Goal: Transaction & Acquisition: Purchase product/service

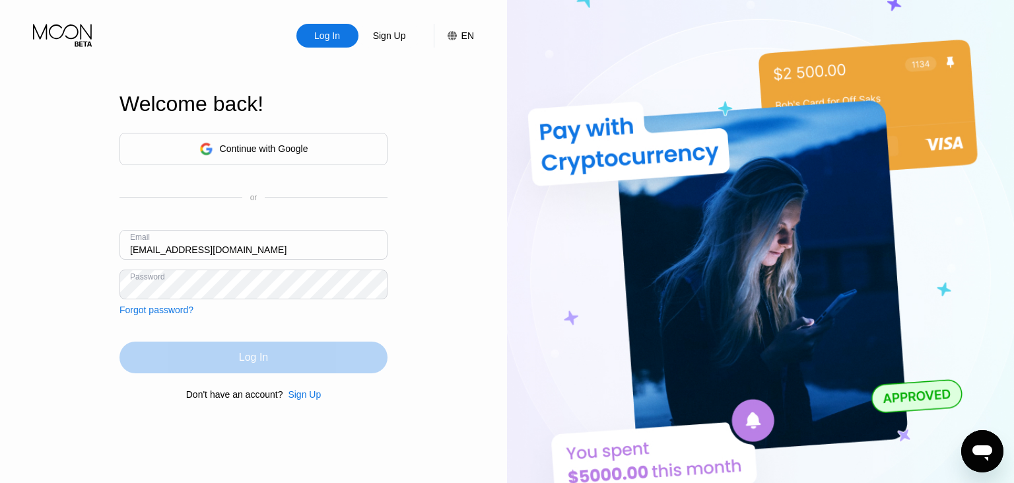
click at [246, 361] on div "Log In" at bounding box center [253, 357] width 29 height 13
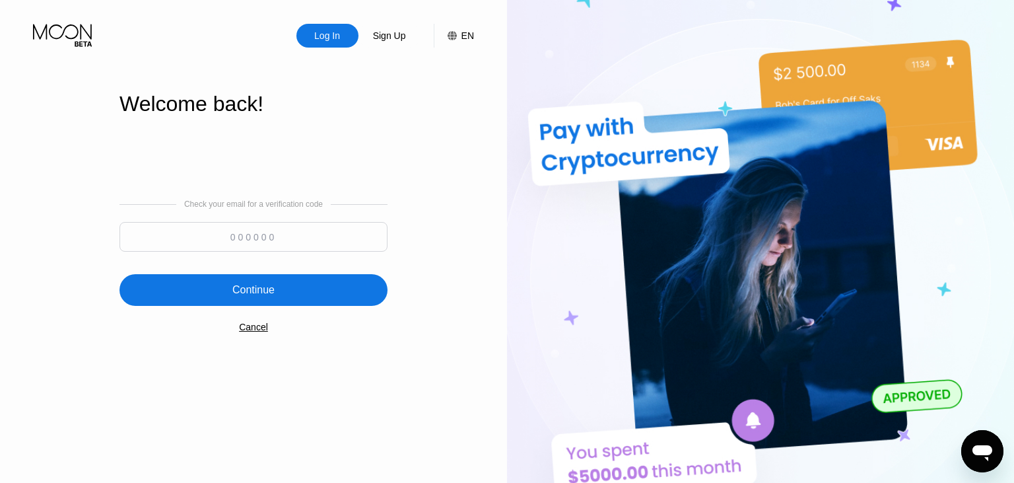
click at [262, 231] on input at bounding box center [254, 237] width 268 height 30
type input "450453"
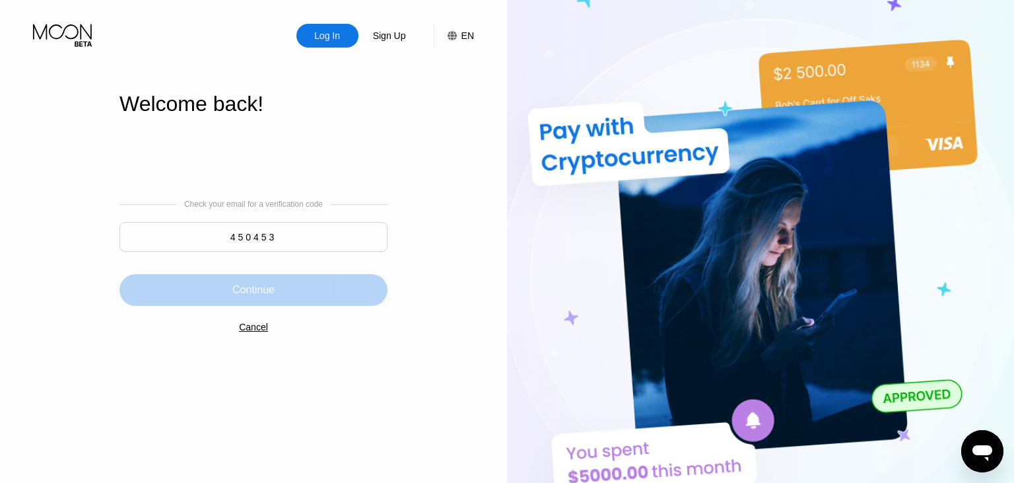
click at [250, 291] on div "Continue" at bounding box center [253, 289] width 42 height 13
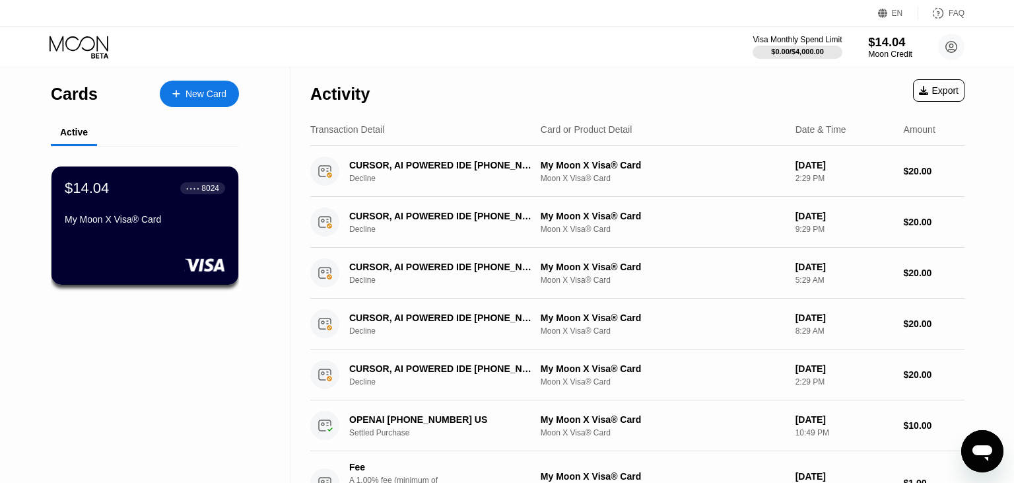
click at [893, 46] on div "$14.04" at bounding box center [890, 42] width 44 height 14
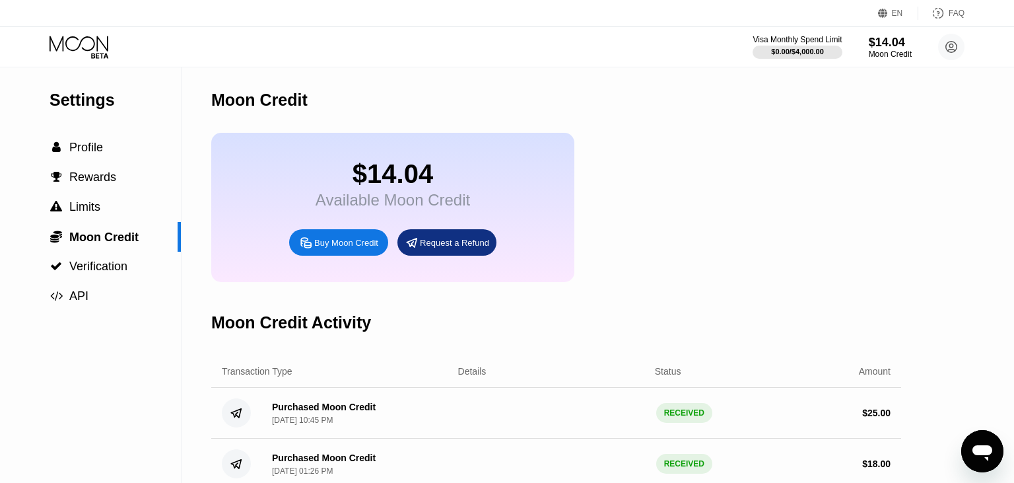
click at [373, 248] on div "Buy Moon Credit" at bounding box center [346, 242] width 64 height 11
type input "0"
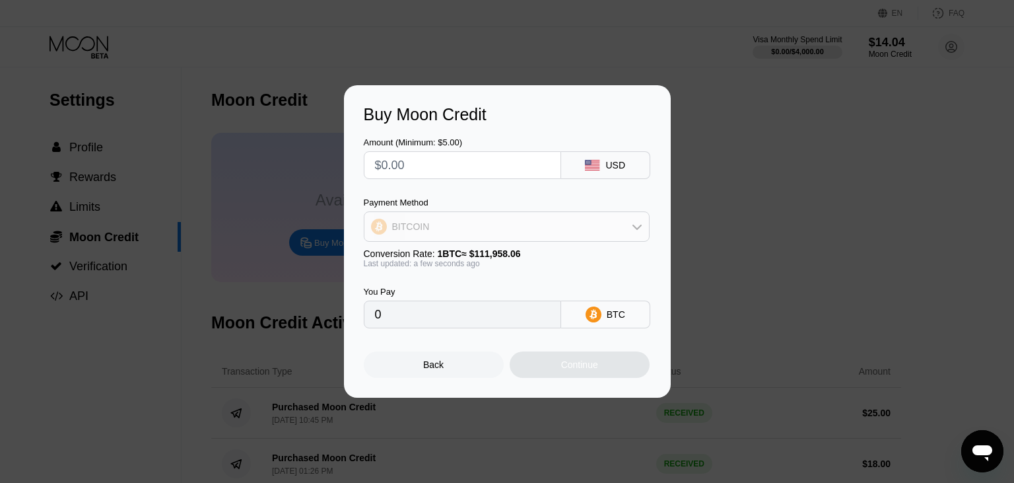
click at [511, 225] on div "BITCOIN" at bounding box center [507, 226] width 285 height 26
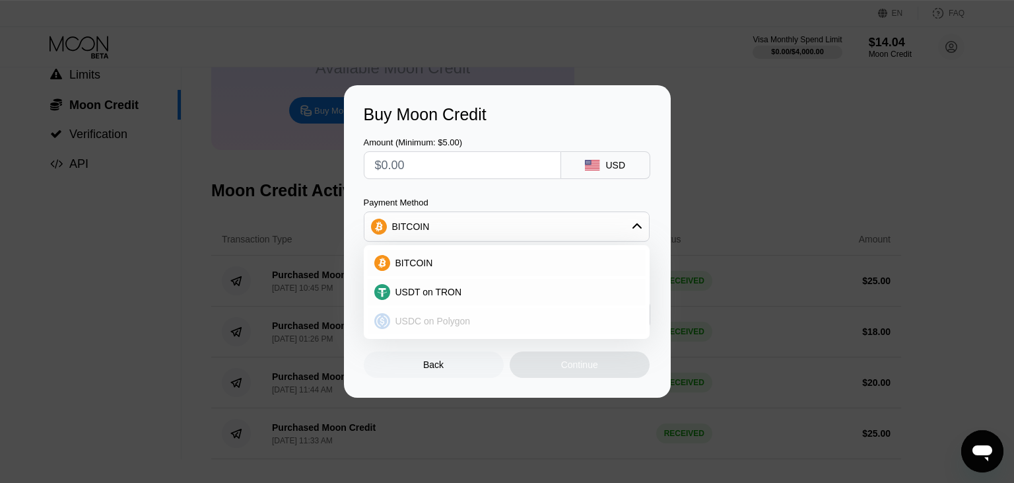
scroll to position [139, 0]
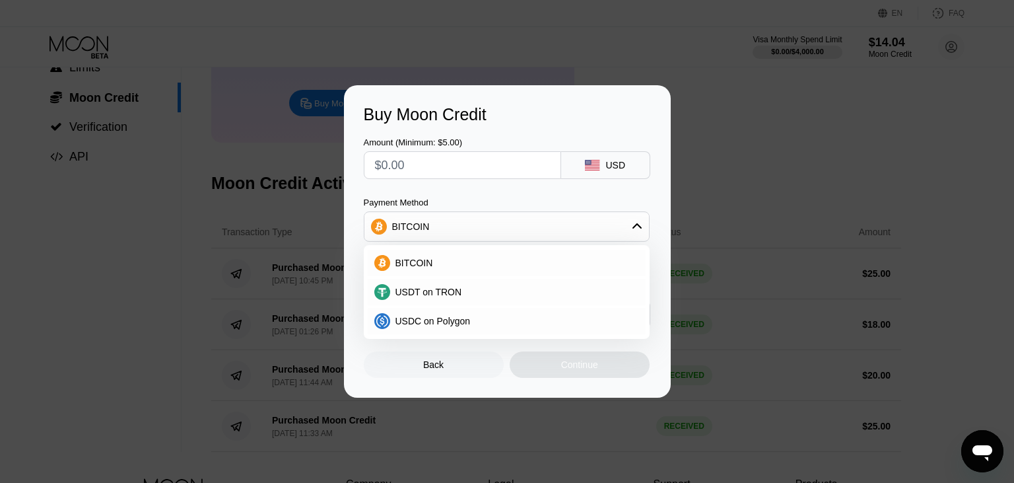
click at [493, 186] on div "Amount (Minimum: $5.00) USD Payment Method BITCOIN BITCOIN USDT on TRON USDC on…" at bounding box center [507, 226] width 287 height 204
click at [460, 370] on div "Back" at bounding box center [434, 364] width 140 height 26
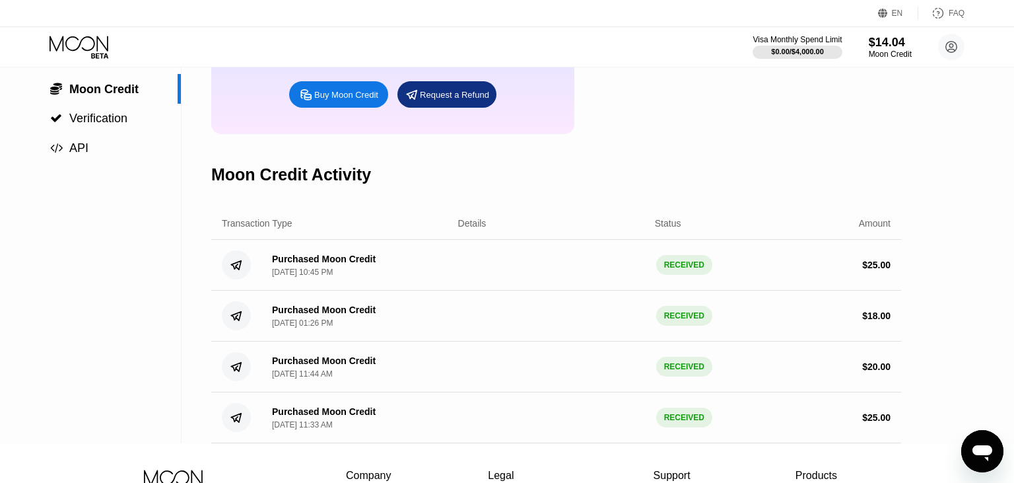
scroll to position [116, 0]
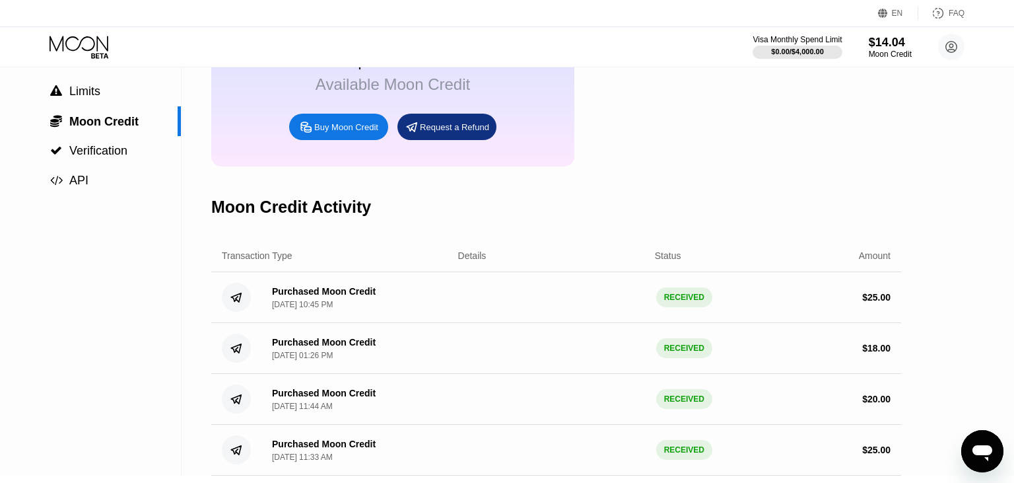
click at [464, 261] on div "Details" at bounding box center [472, 255] width 28 height 11
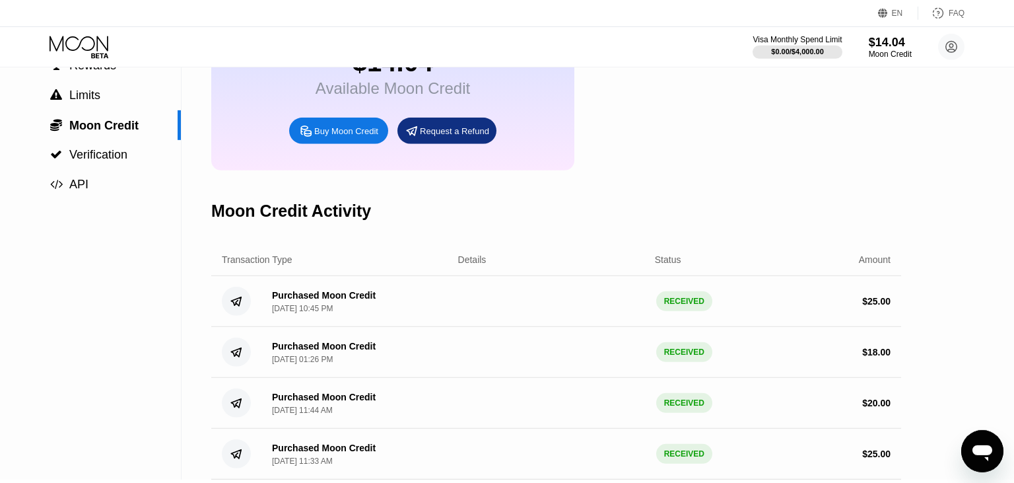
scroll to position [46, 0]
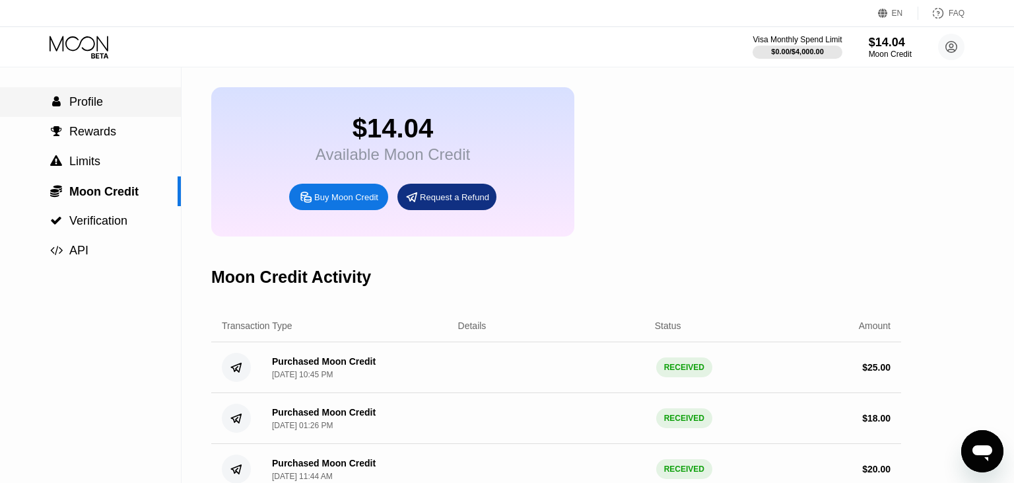
click at [83, 102] on span "Profile" at bounding box center [86, 101] width 34 height 13
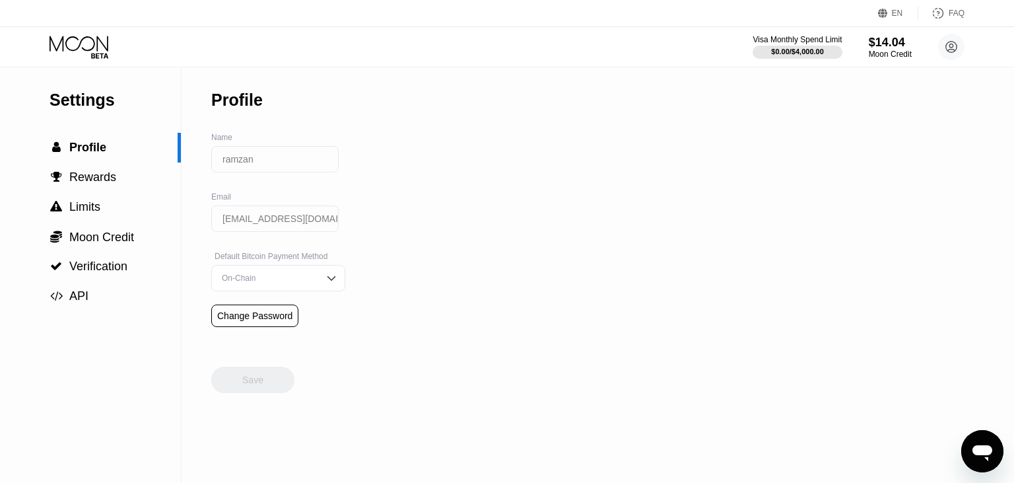
click at [95, 41] on icon at bounding box center [80, 47] width 61 height 23
